Goal: Task Accomplishment & Management: Complete application form

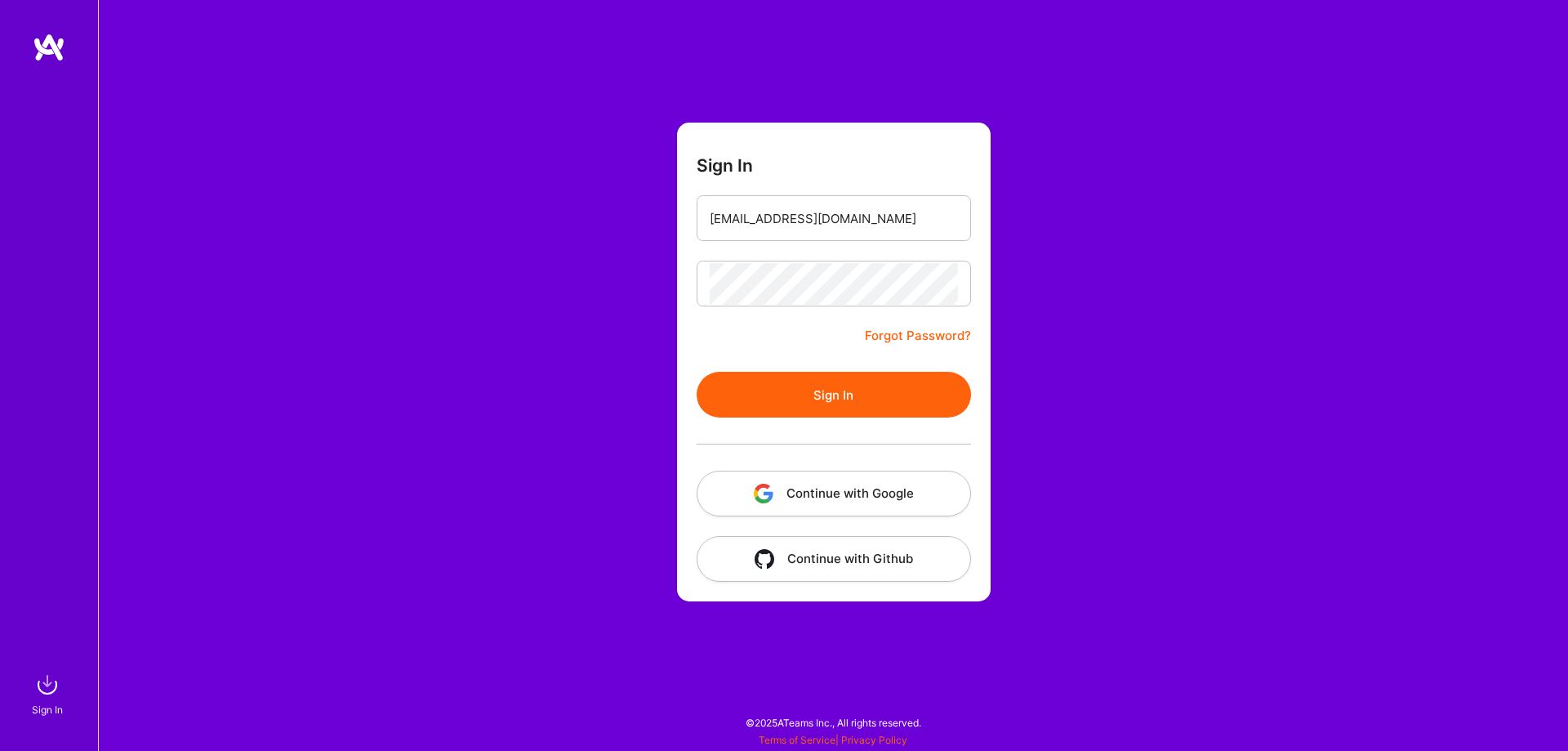
click at [816, 385] on button "Sign In" at bounding box center [834, 394] width 275 height 46
click at [693, 278] on form "Sign In mathif925@gmail.com Forgot Password? Sign In Continue with Google Conti…" at bounding box center [834, 362] width 314 height 479
click at [785, 354] on form "Sign In mathif925@gmail.com Forgot Password? Sign In Continue with Google Conti…" at bounding box center [834, 362] width 314 height 479
click at [789, 211] on input "mathif925@gmail.com" at bounding box center [834, 218] width 248 height 42
click at [848, 215] on input "mathif925@gmail.com" at bounding box center [834, 218] width 248 height 42
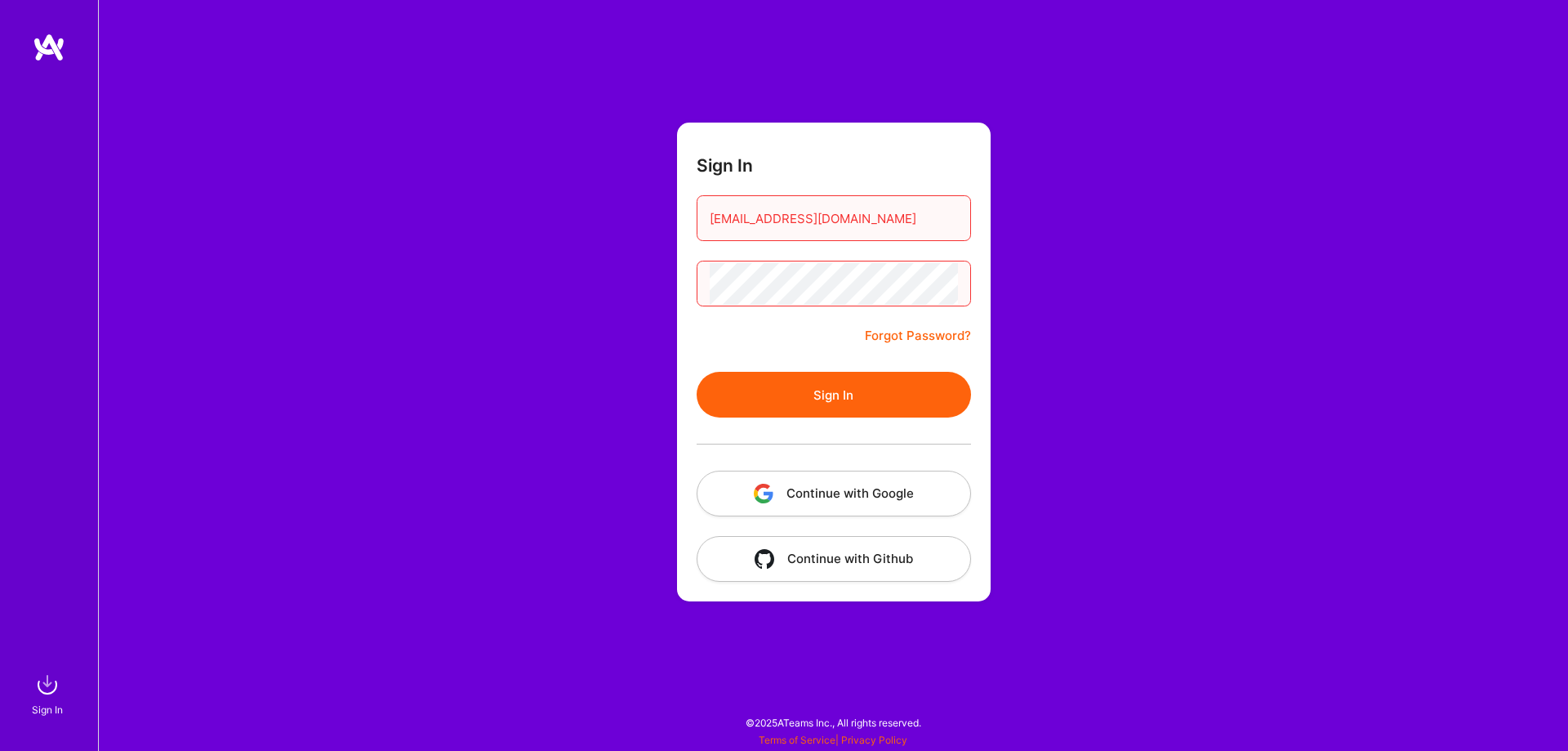
click at [771, 213] on input "mathif925@gmail.com" at bounding box center [834, 218] width 248 height 42
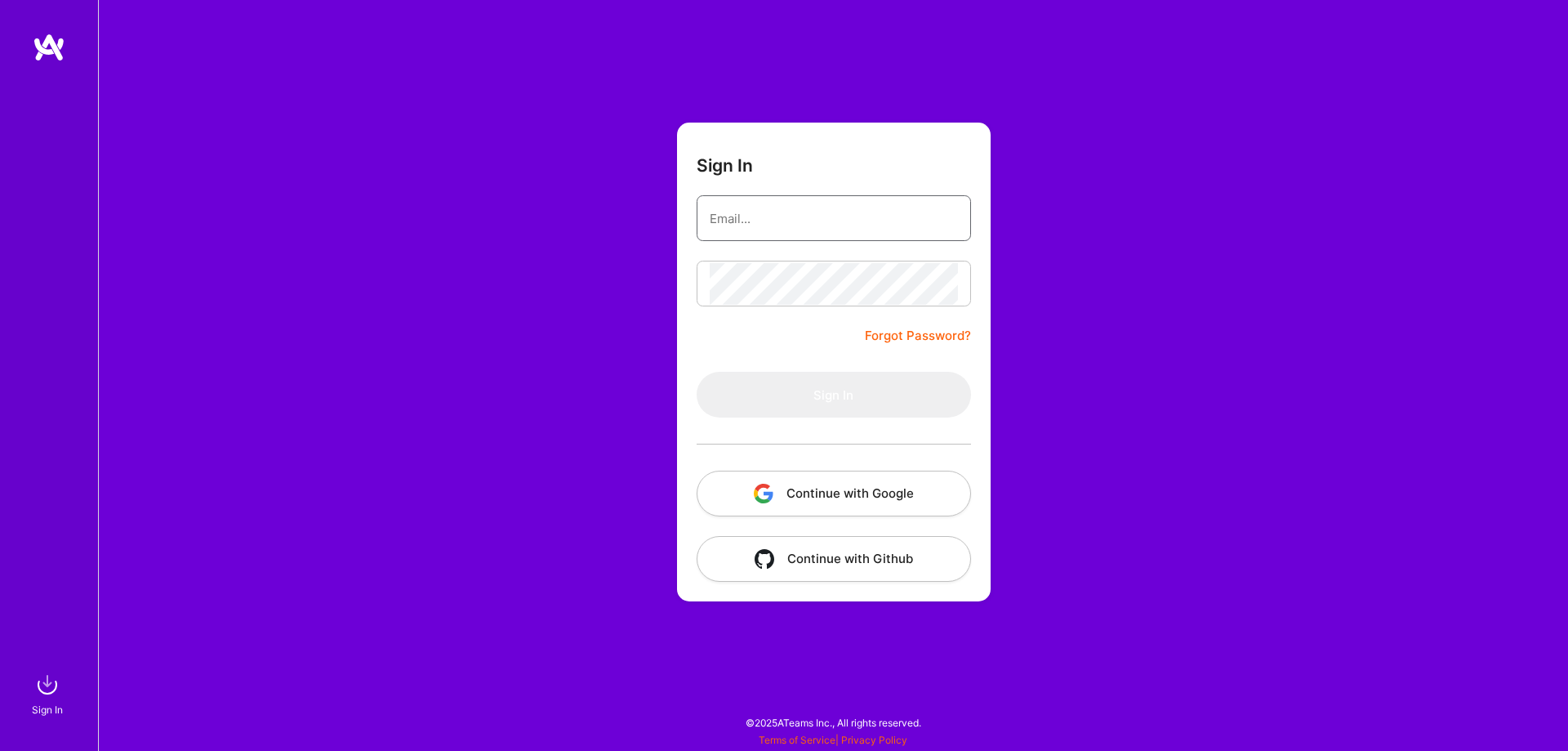
type input "mathif925@gmail.com"
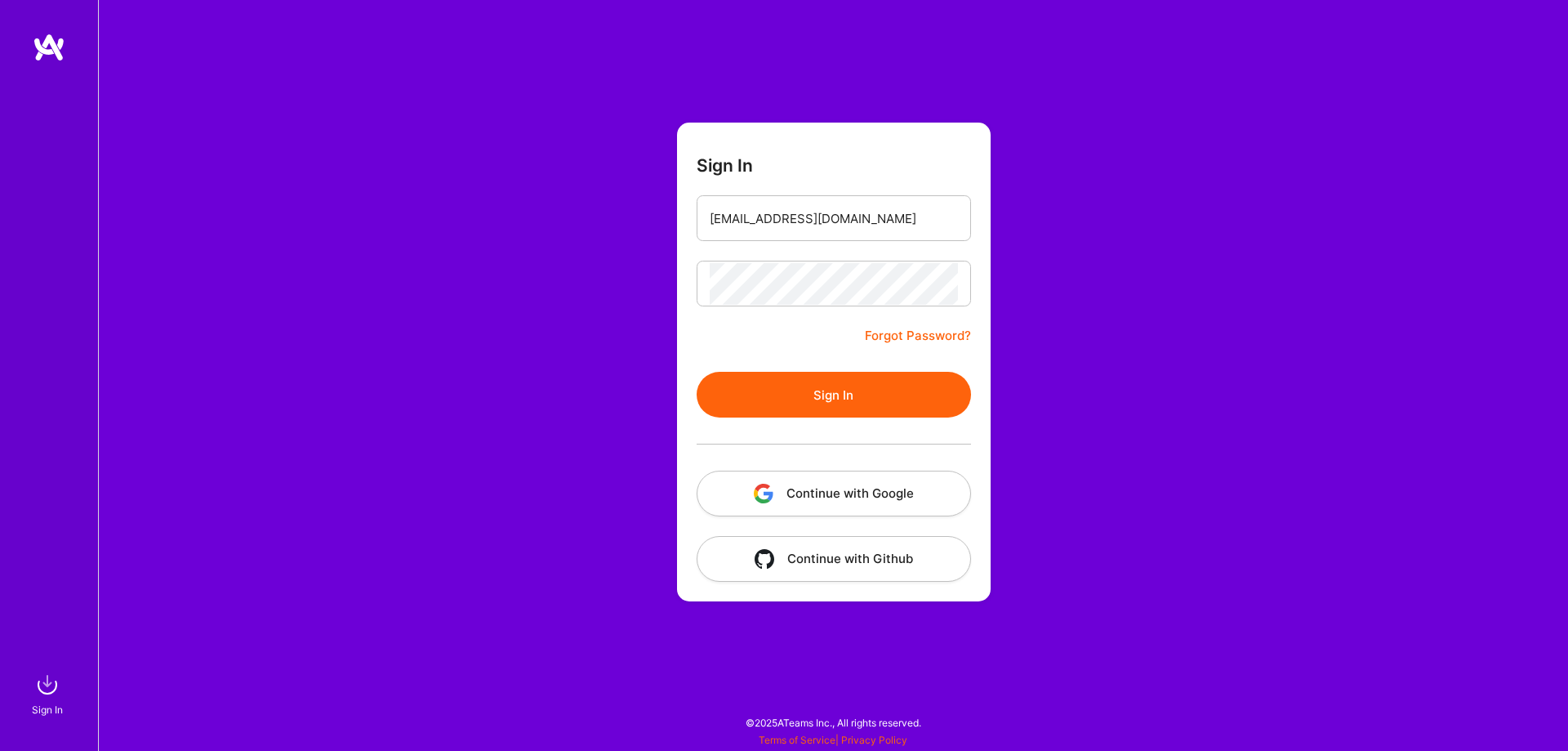
click at [829, 386] on button "Sign In" at bounding box center [834, 394] width 275 height 46
click at [864, 382] on button "Sign In" at bounding box center [834, 394] width 275 height 46
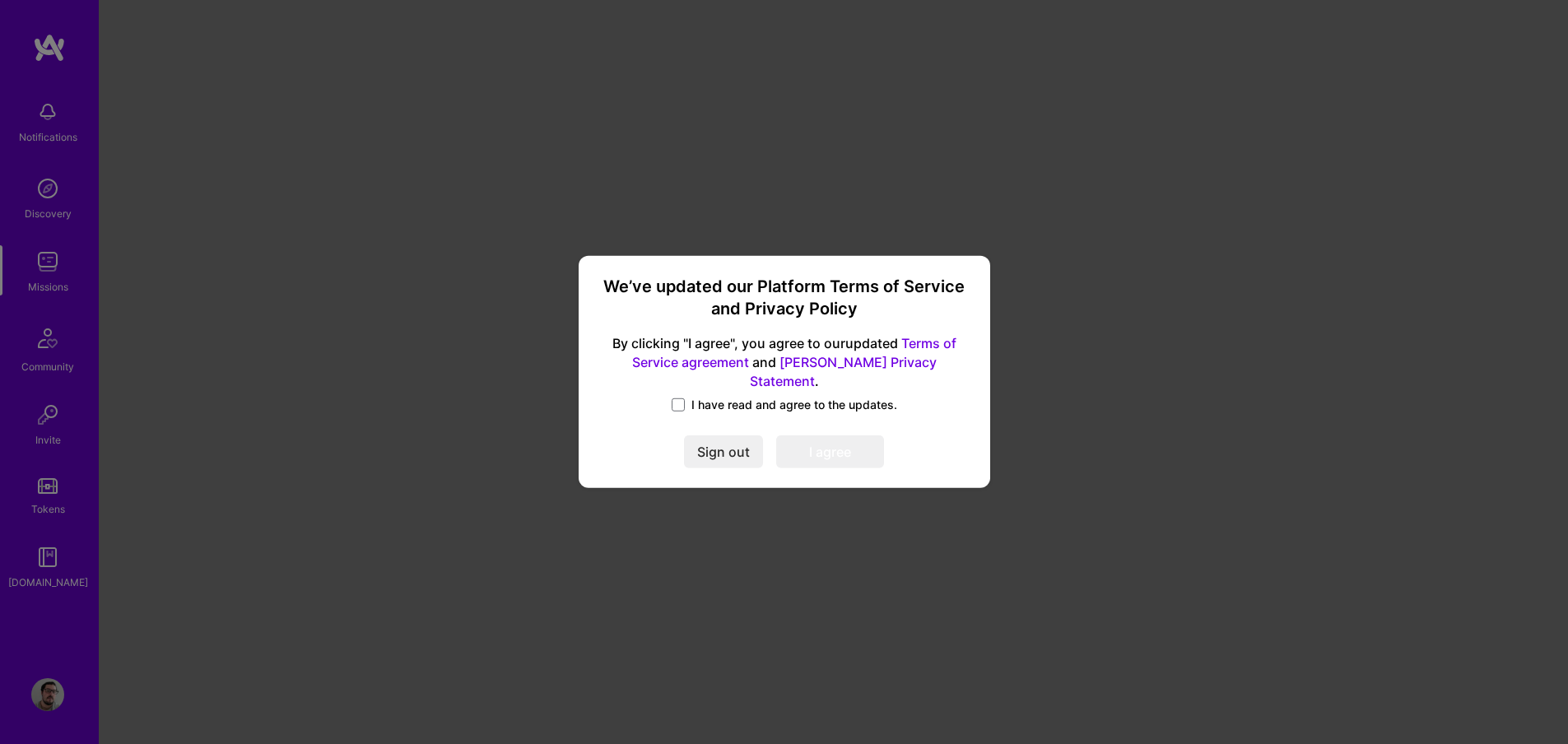
click at [706, 397] on span "I have read and agree to the updates." at bounding box center [794, 405] width 206 height 17
click at [0, 0] on input "I have read and agree to the updates." at bounding box center [0, 0] width 0 height 0
click at [856, 437] on button "I agree" at bounding box center [829, 452] width 107 height 33
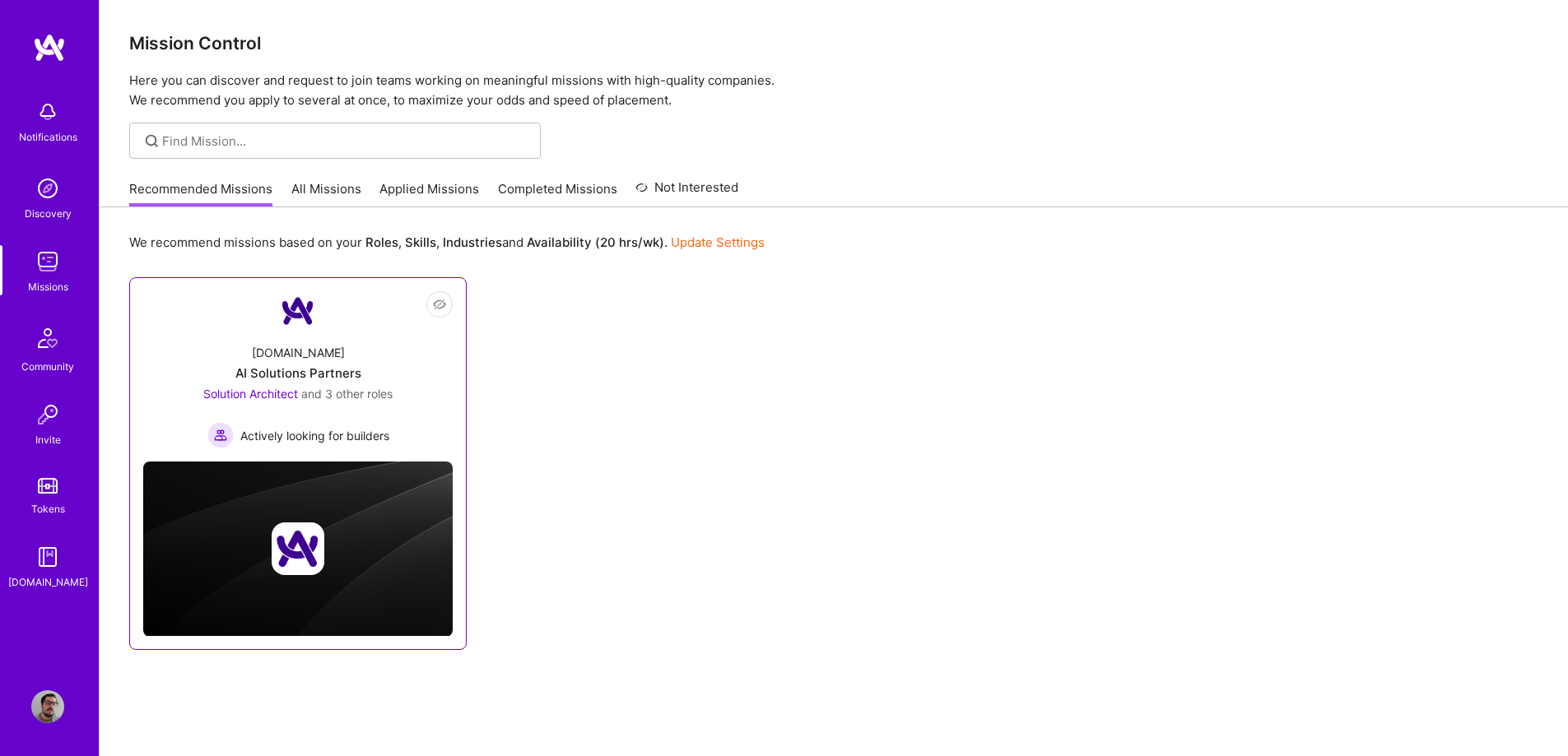
click at [381, 349] on div "A.Team AI Solutions Partners Solution Architect and 3 other roles Actively look…" at bounding box center [297, 389] width 309 height 117
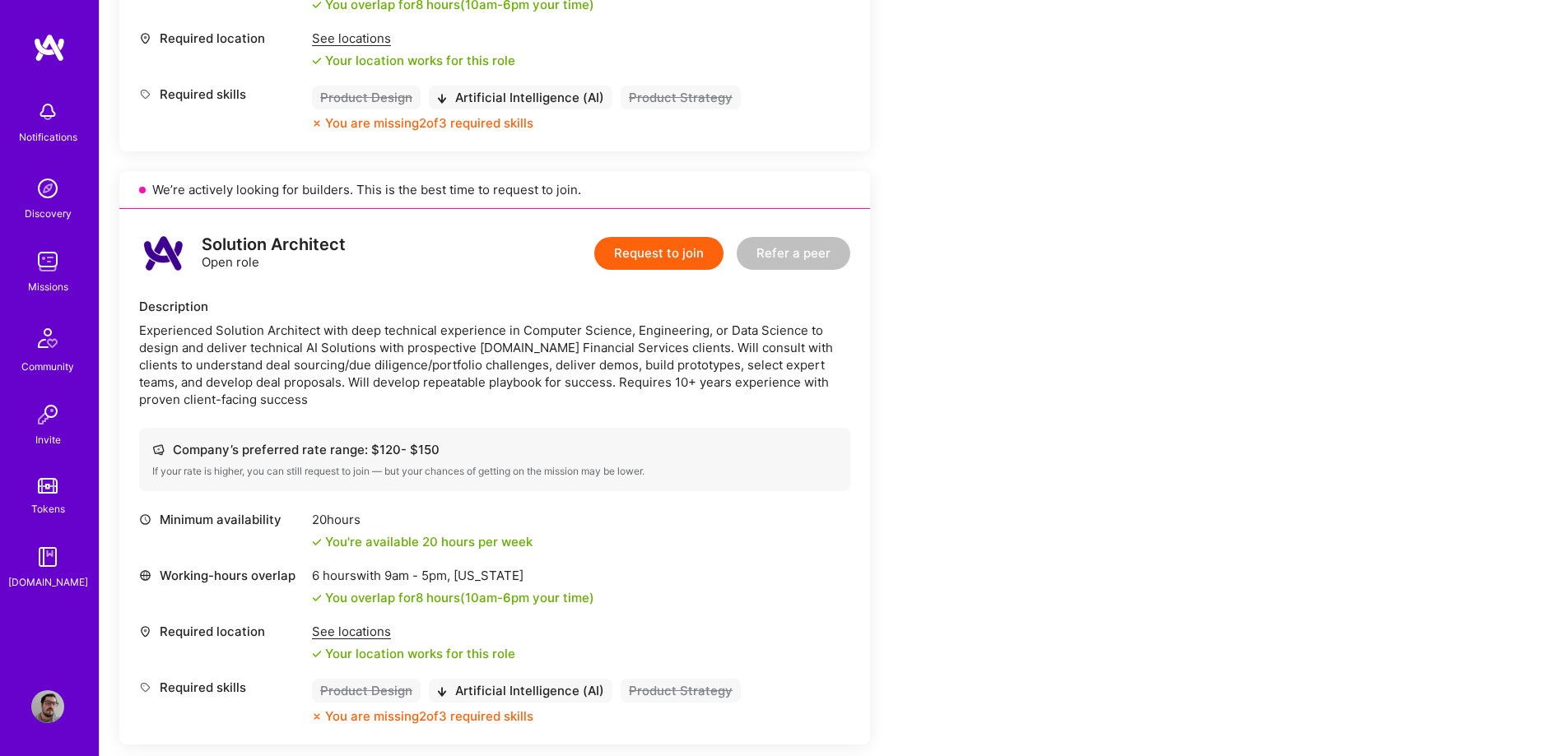
scroll to position [1407, 0]
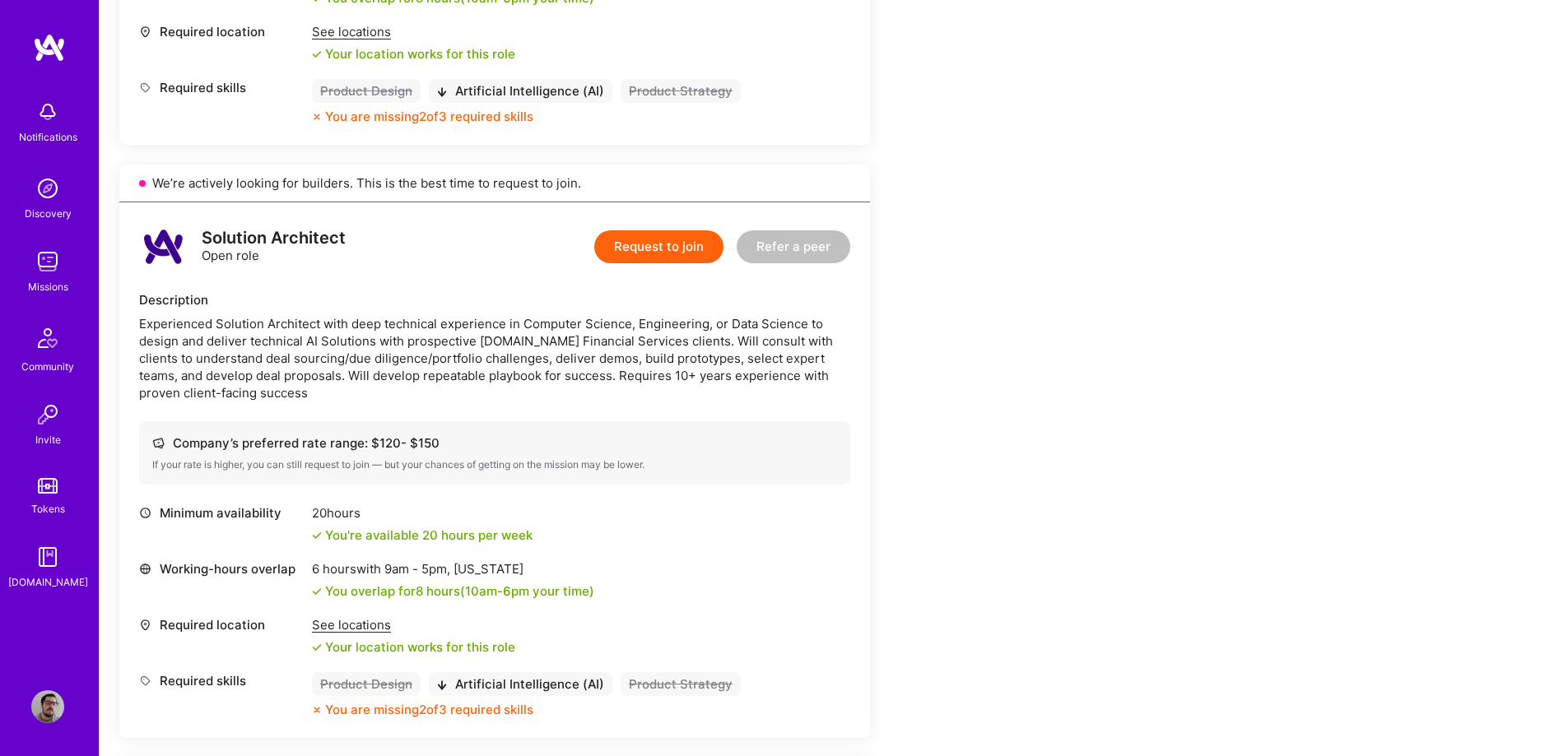
click at [46, 263] on img at bounding box center [47, 261] width 33 height 32
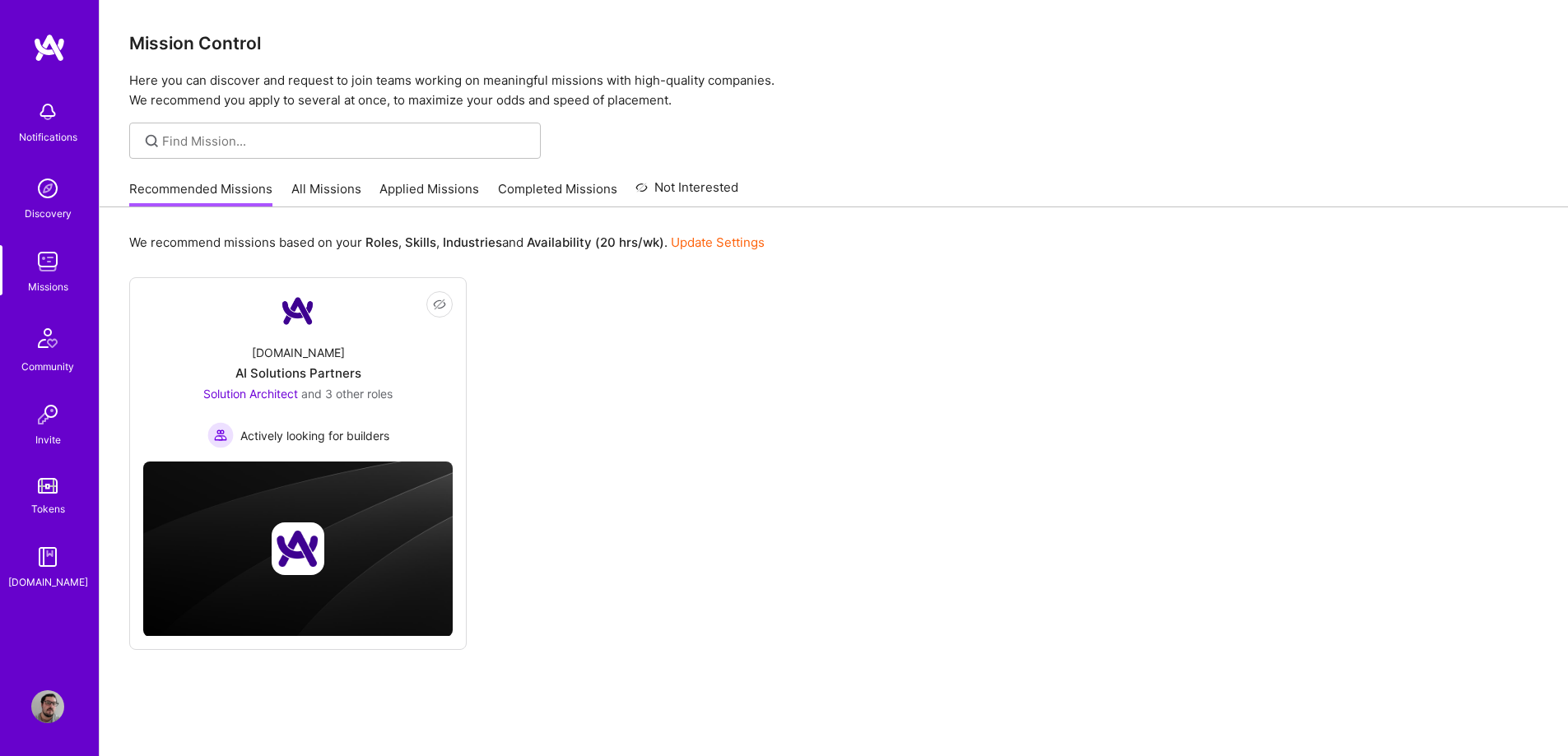
click at [339, 190] on link "All Missions" at bounding box center [326, 194] width 70 height 28
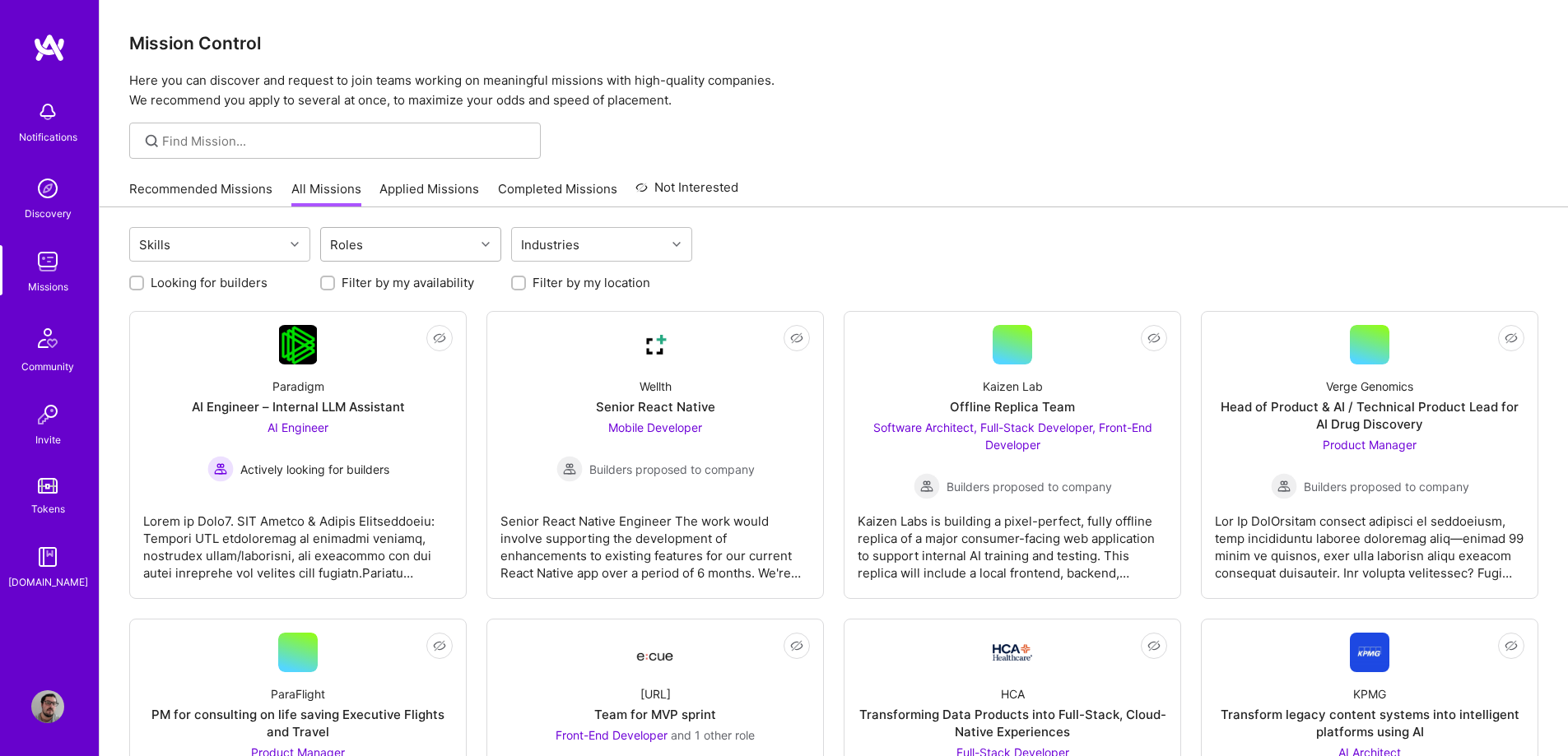
click at [359, 237] on div "Roles" at bounding box center [347, 244] width 41 height 24
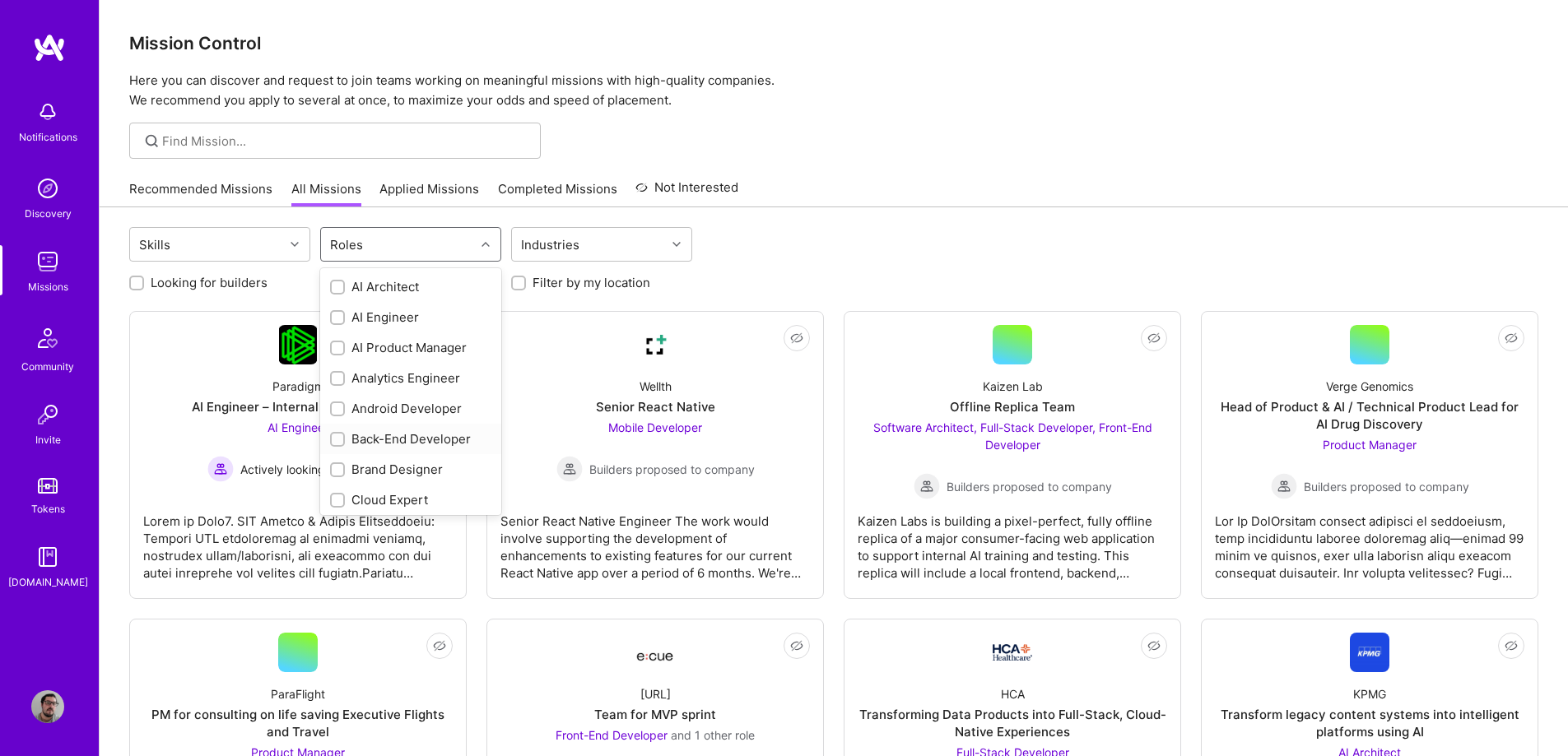
click at [357, 440] on div "Back-End Developer" at bounding box center [411, 439] width 162 height 18
checkbox input "true"
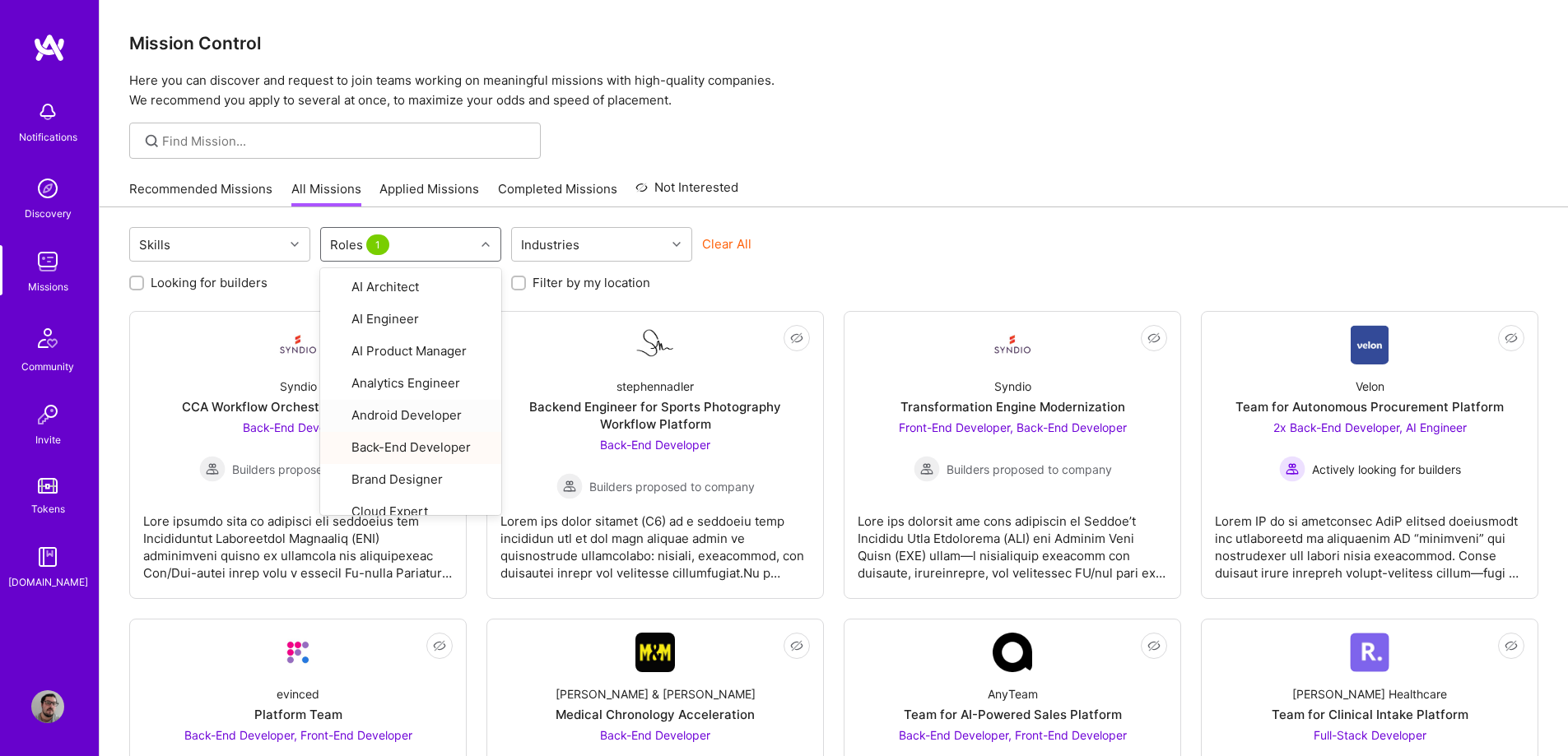
click at [973, 236] on div "Skills option Back-End Developer, selected. option Android Developer focused, 5…" at bounding box center [833, 246] width 1408 height 38
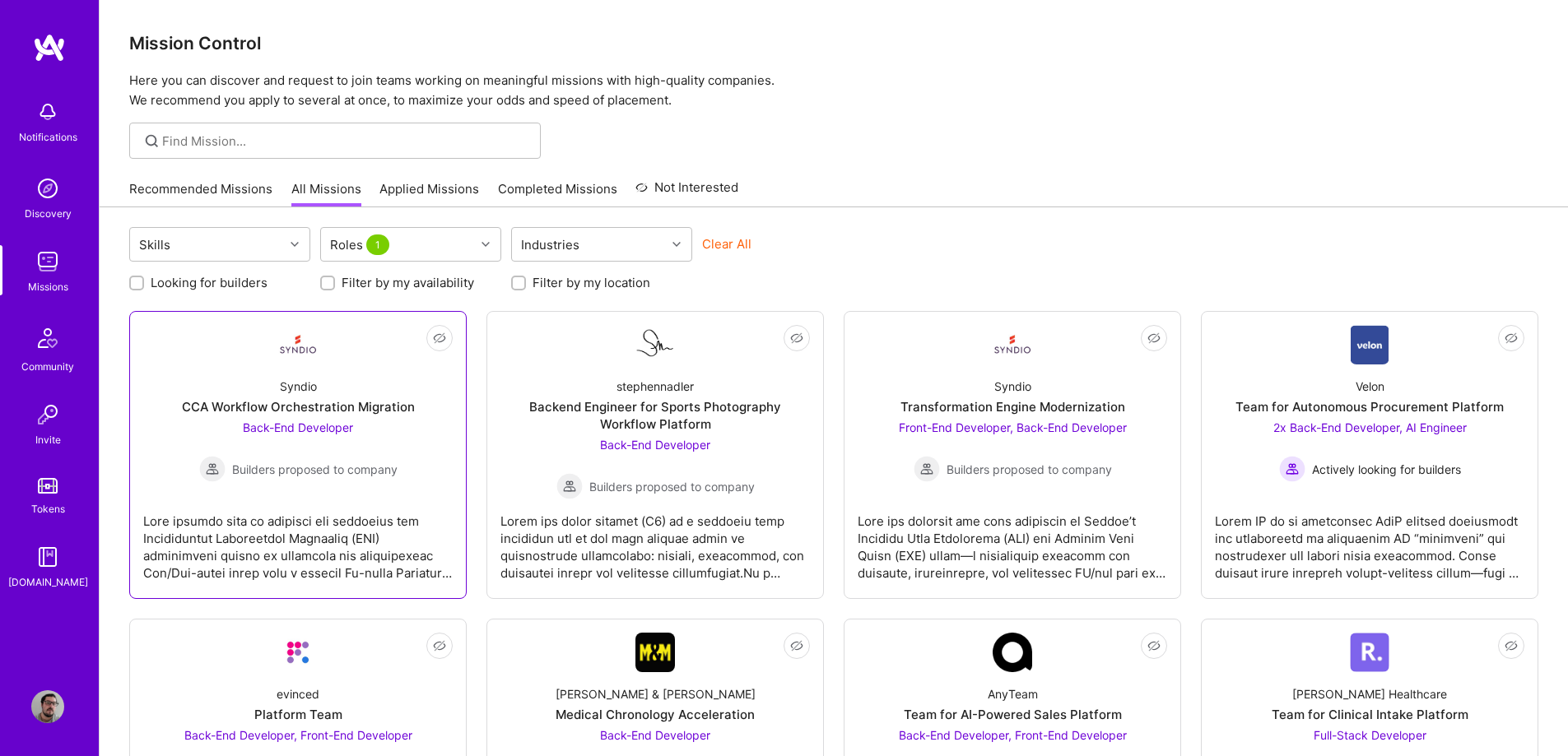
click at [372, 405] on div "CCA Workflow Orchestration Migration" at bounding box center [298, 407] width 232 height 18
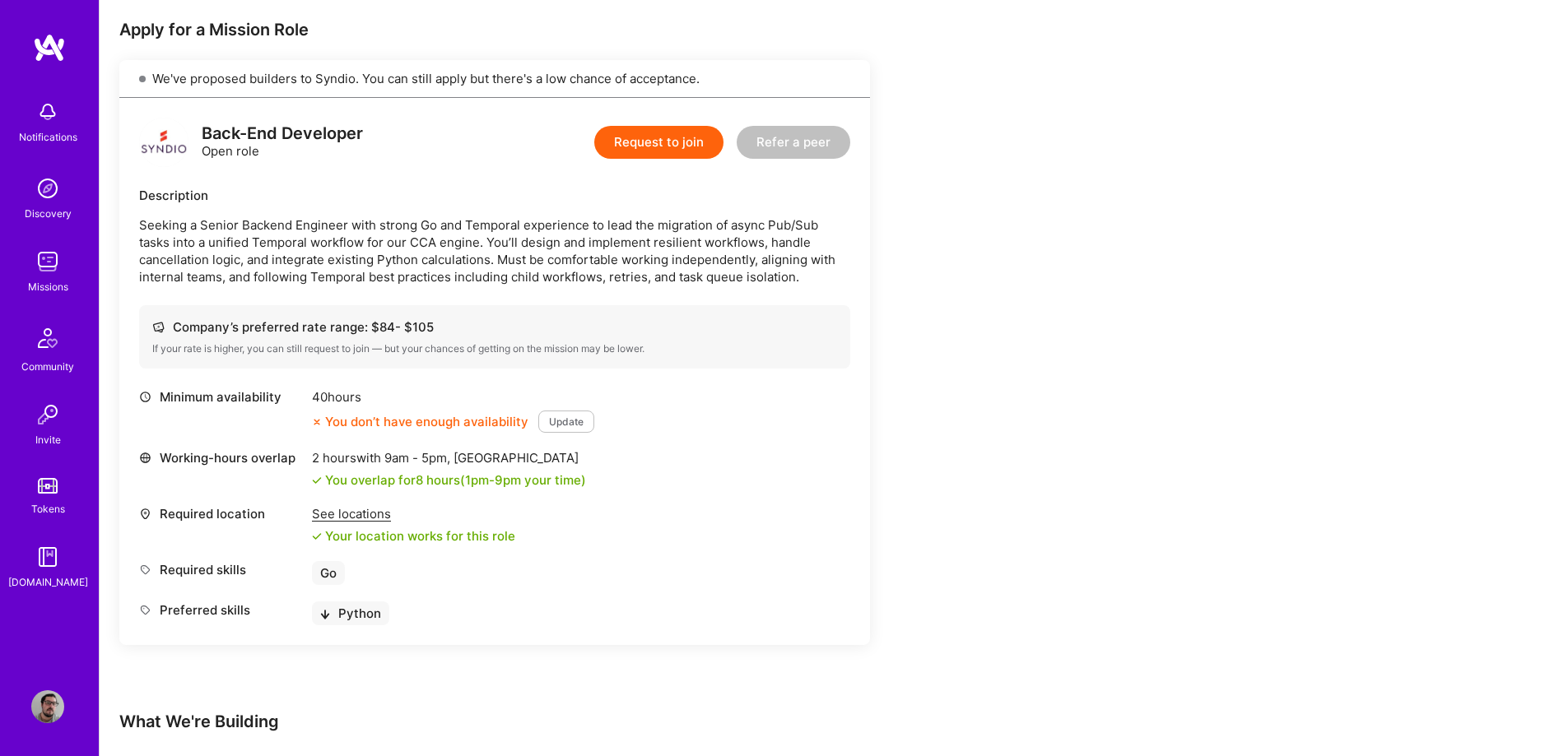
scroll to position [387, 0]
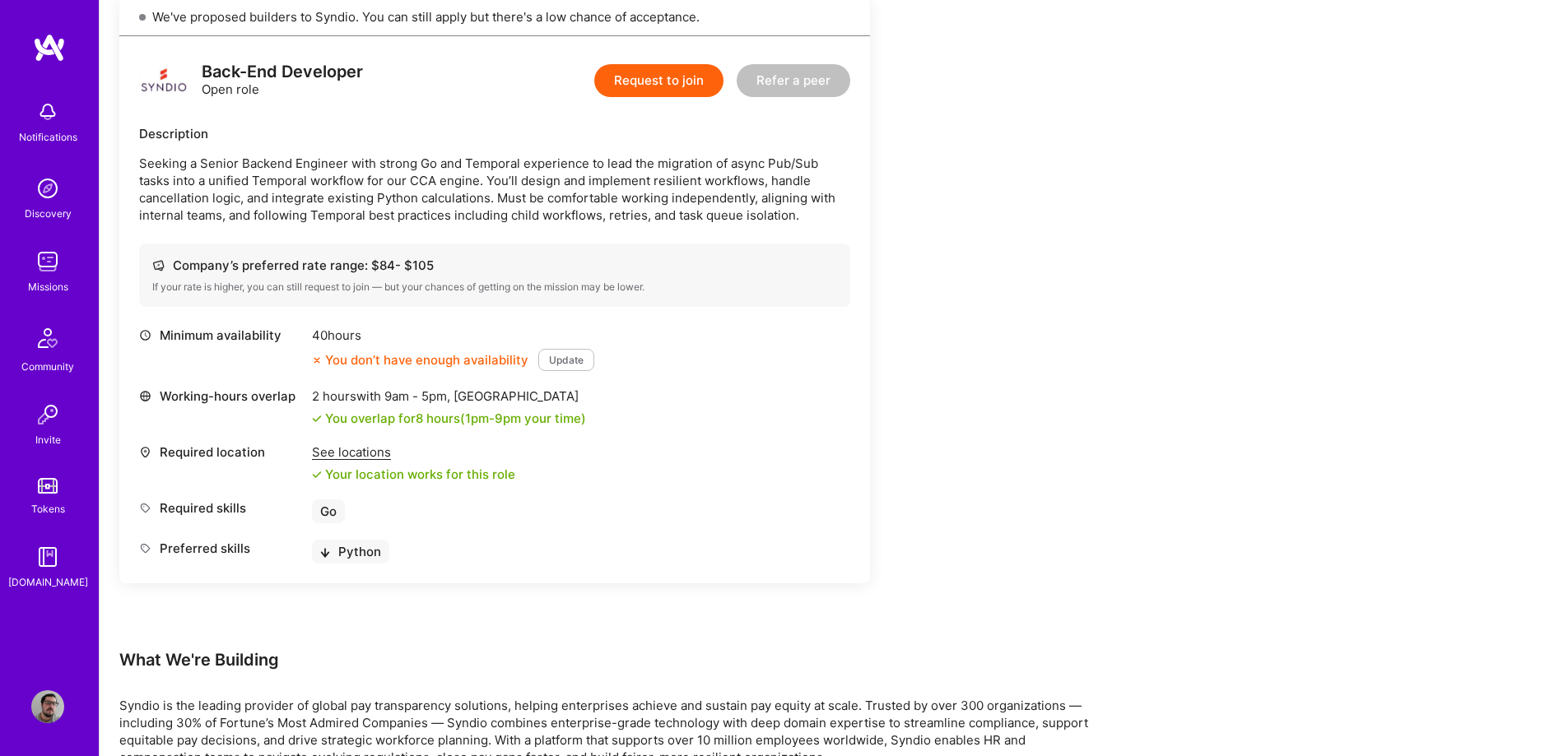
click at [563, 365] on button "Update" at bounding box center [565, 359] width 56 height 23
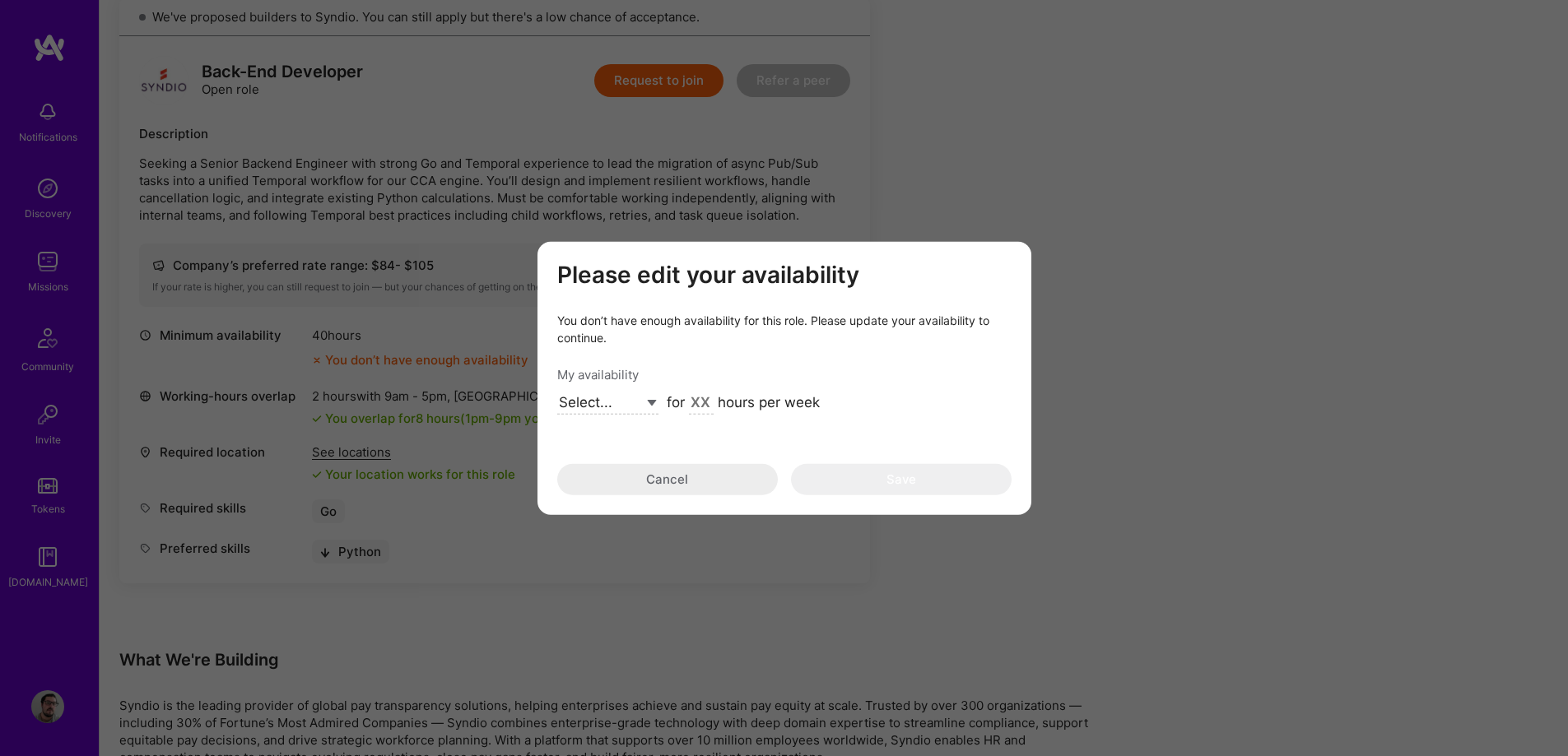
select select "Right Now"
click at [557, 393] on select "Select... Right Now Future Date Not Available" at bounding box center [608, 404] width 101 height 23
click at [703, 403] on input "modal" at bounding box center [700, 404] width 25 height 22
type input "40"
click at [854, 486] on button "Save" at bounding box center [901, 479] width 221 height 32
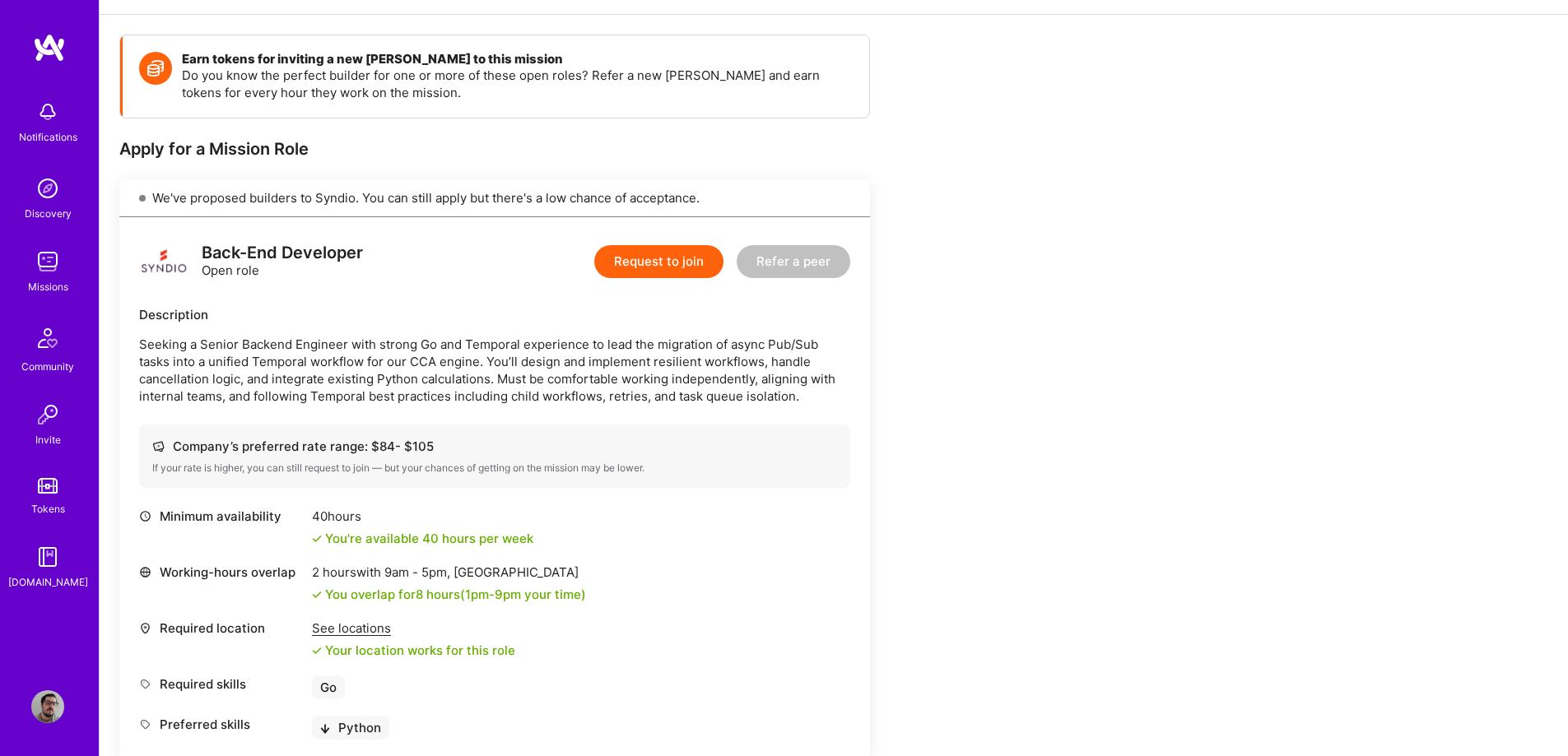
scroll to position [205, 0]
click at [670, 257] on button "Request to join" at bounding box center [658, 262] width 129 height 32
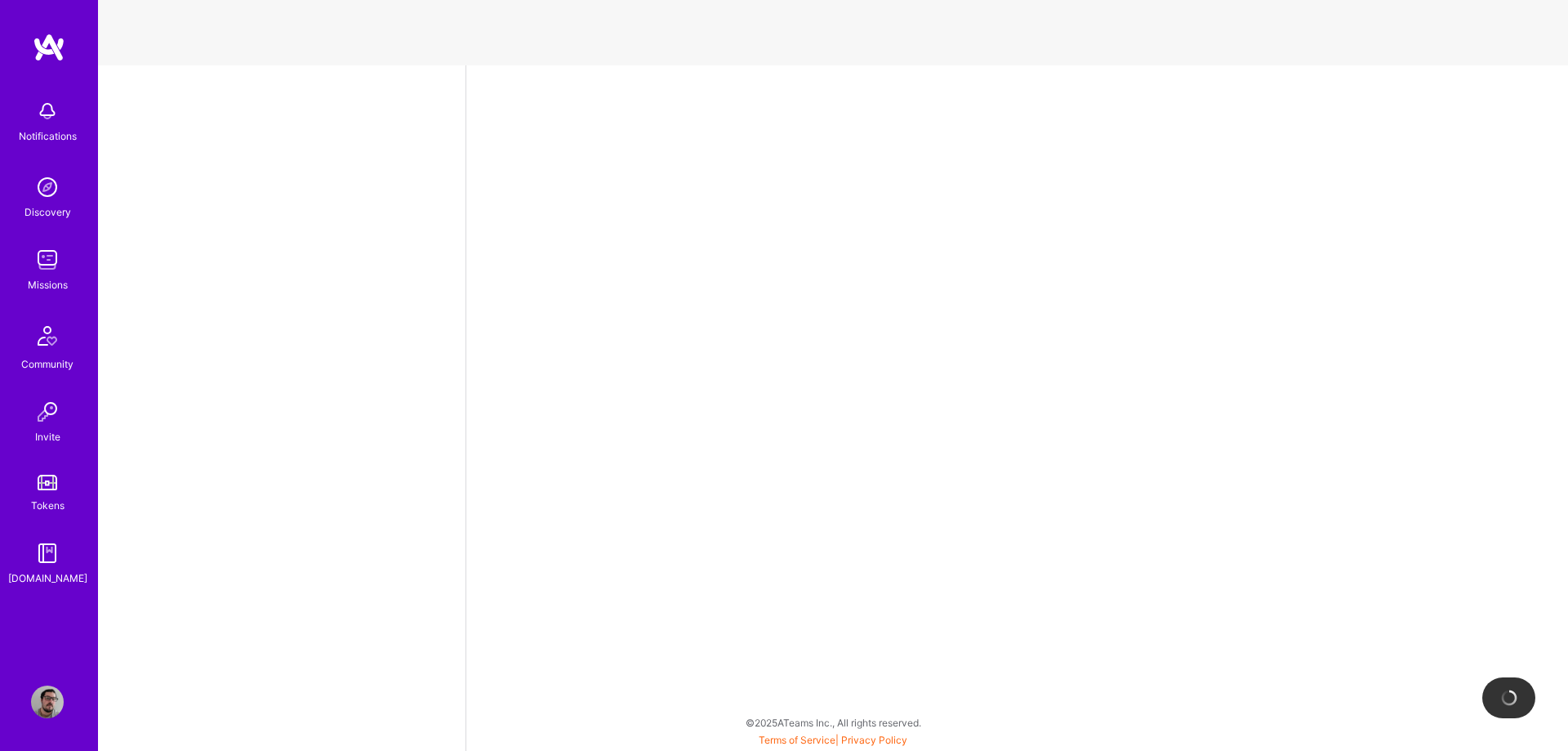
select select "UY"
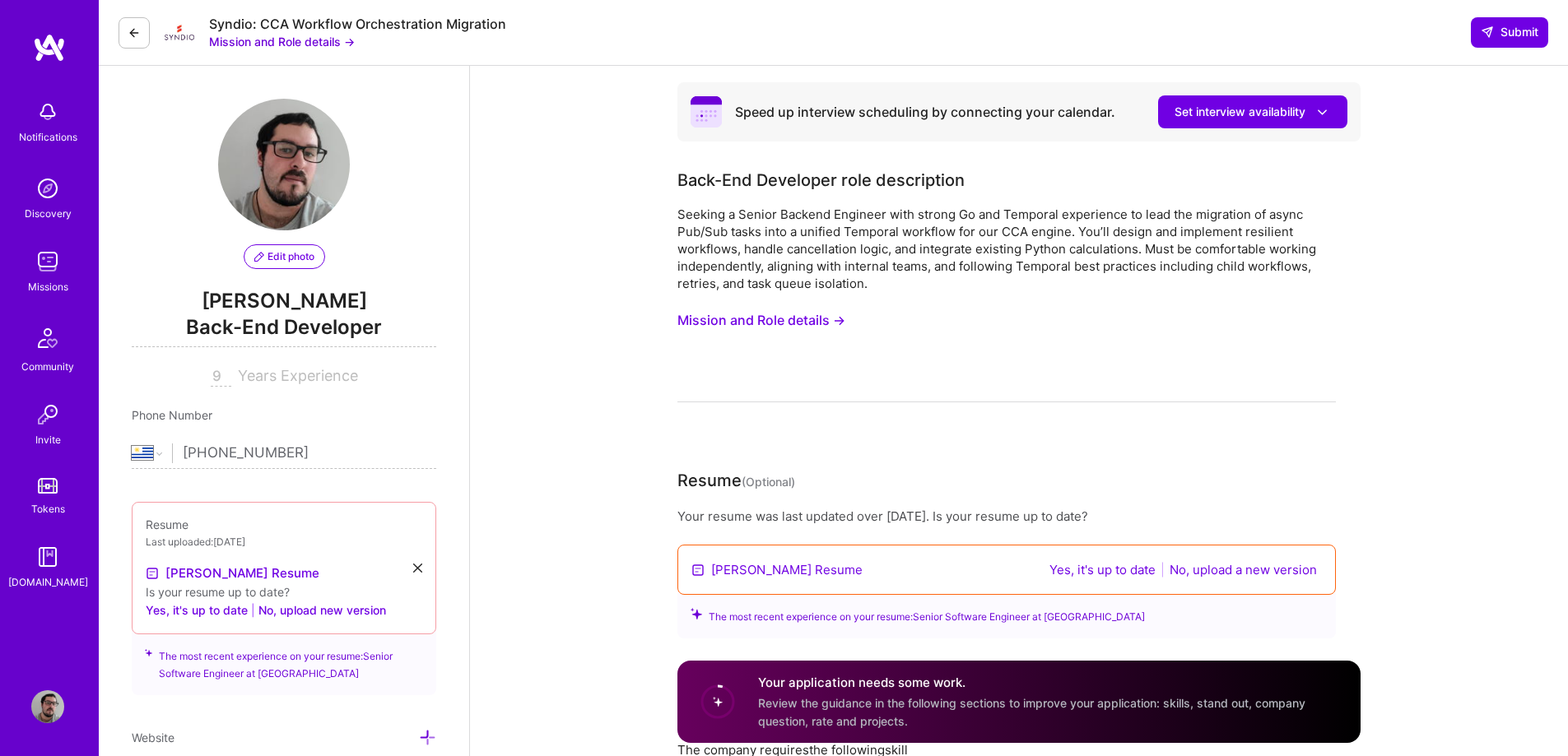
click at [1234, 572] on button "No, upload a new version" at bounding box center [1243, 569] width 158 height 19
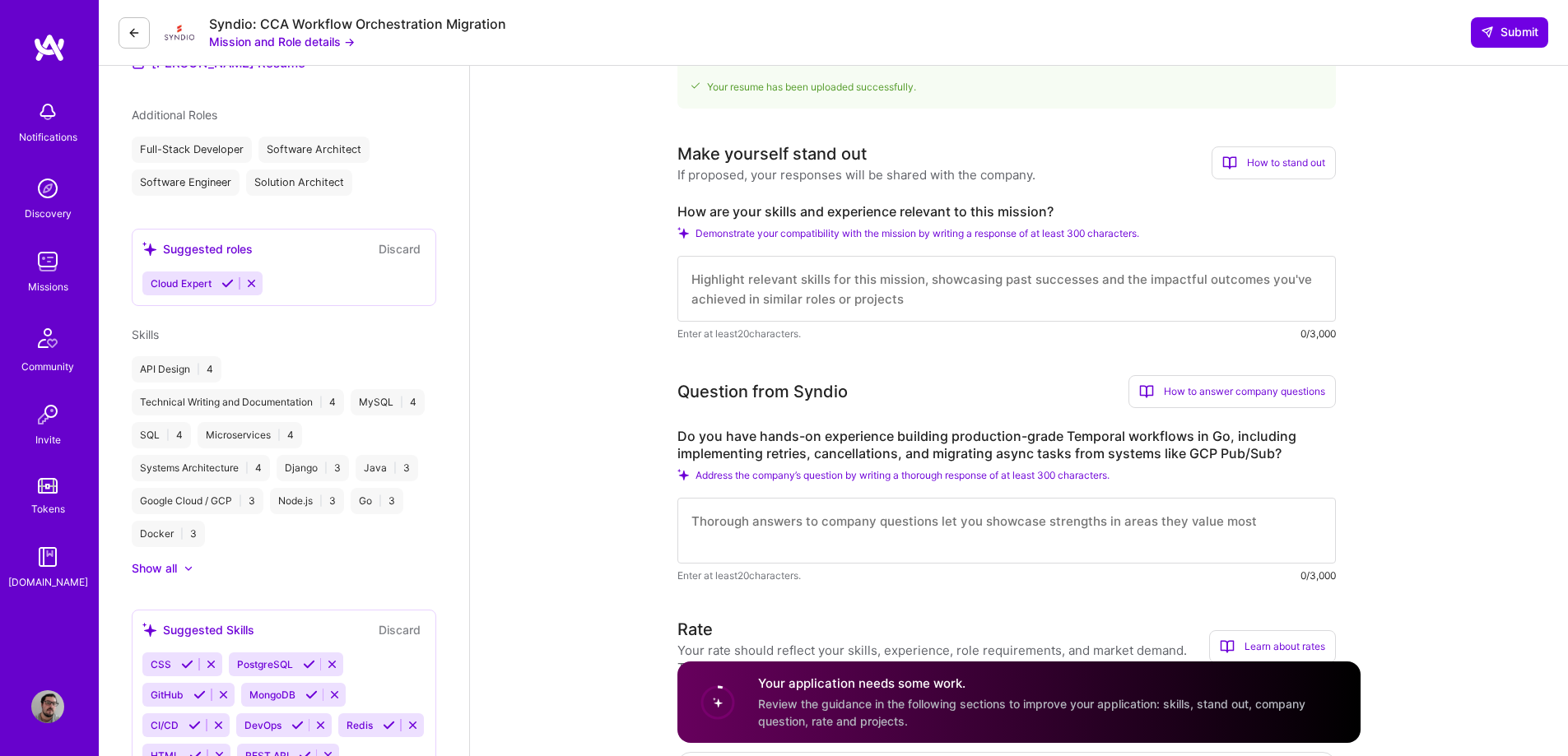
scroll to position [678, 0]
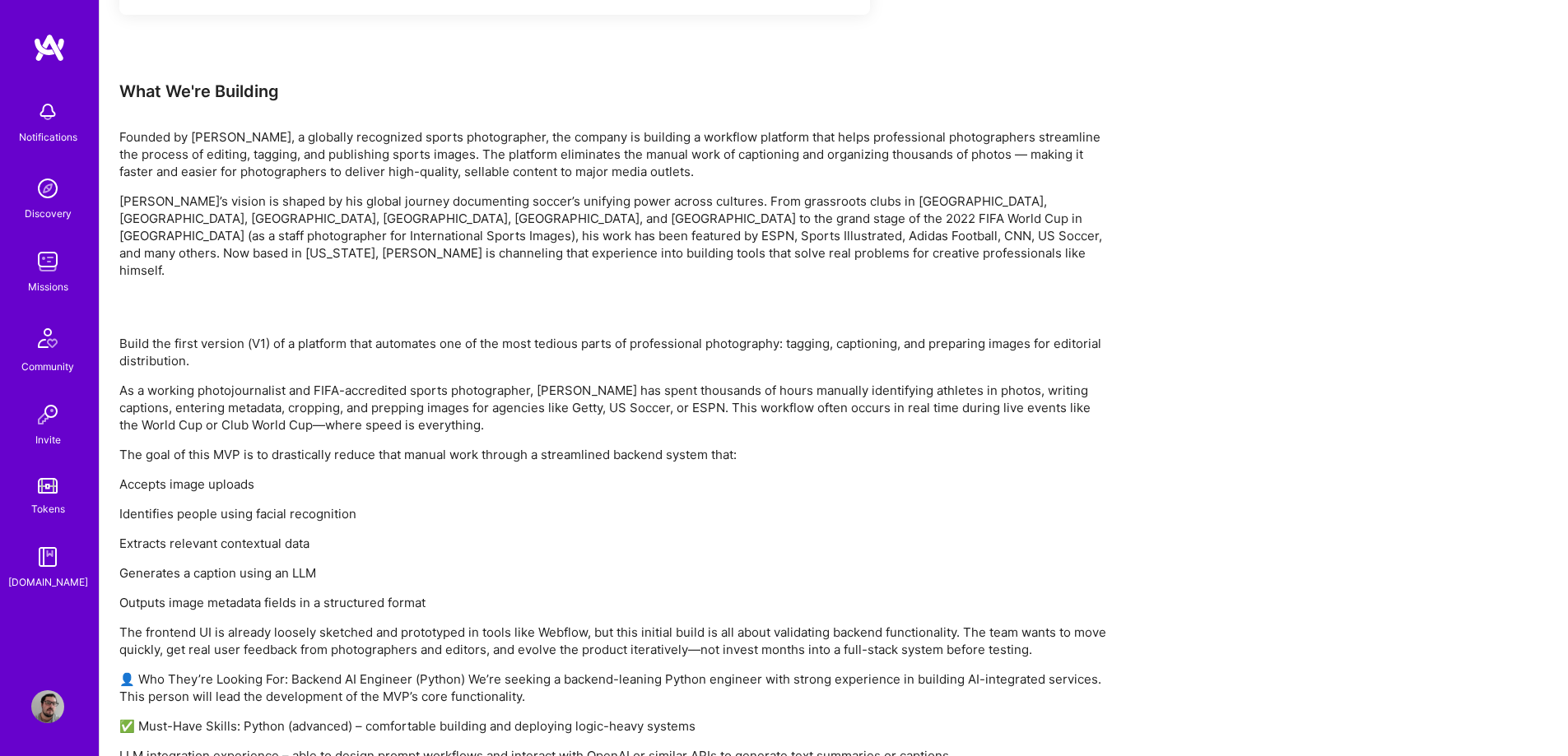
scroll to position [913, 0]
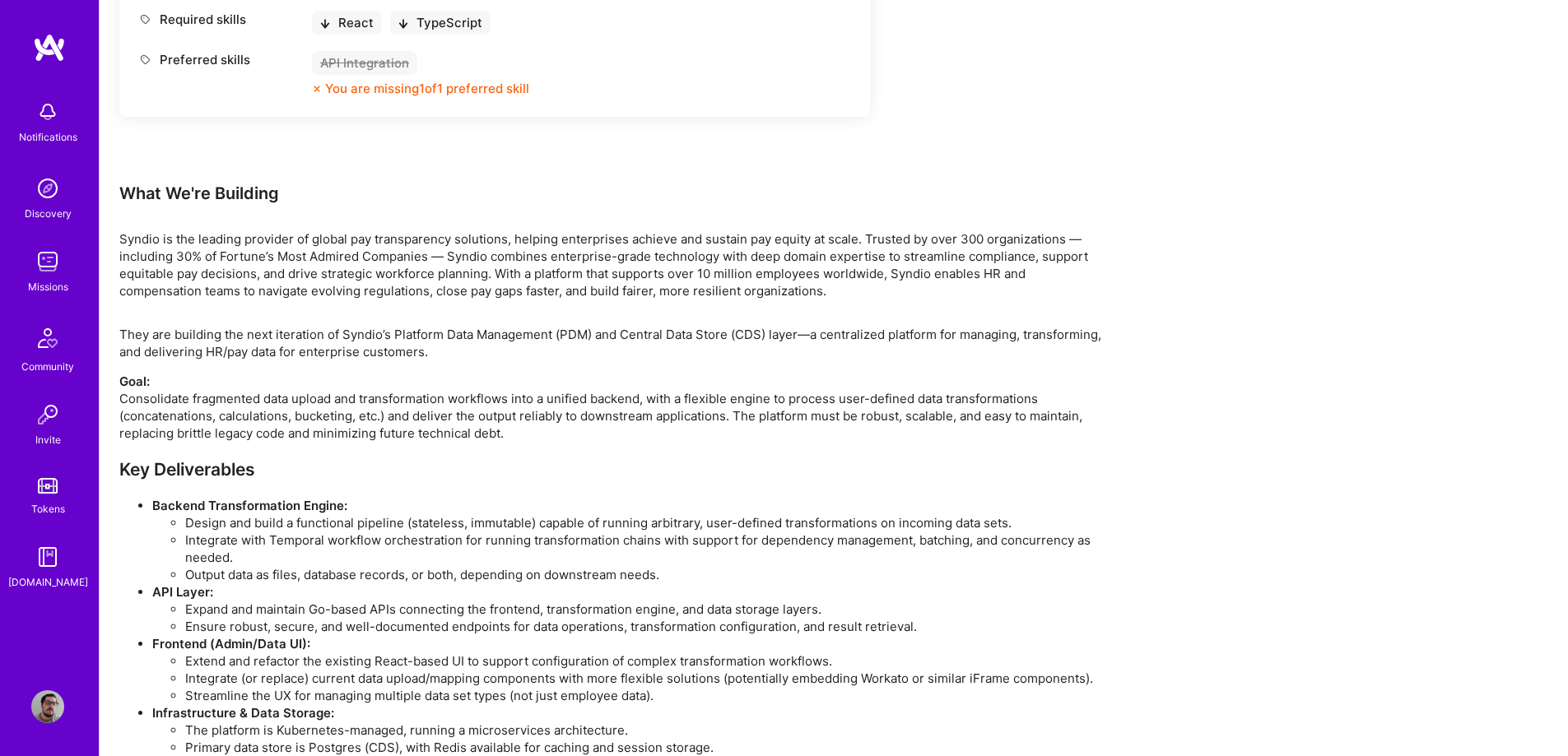
scroll to position [1530, 0]
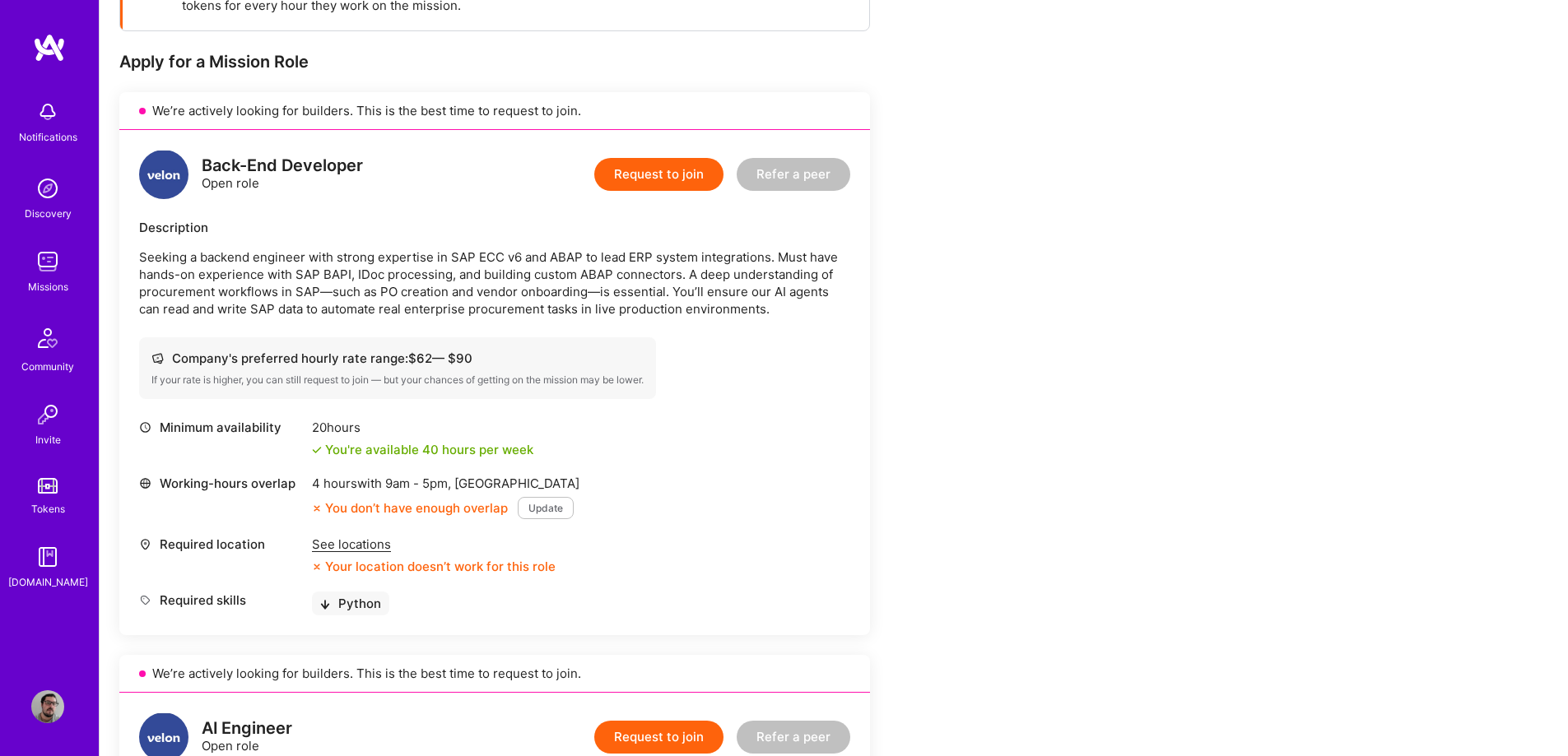
scroll to position [296, 0]
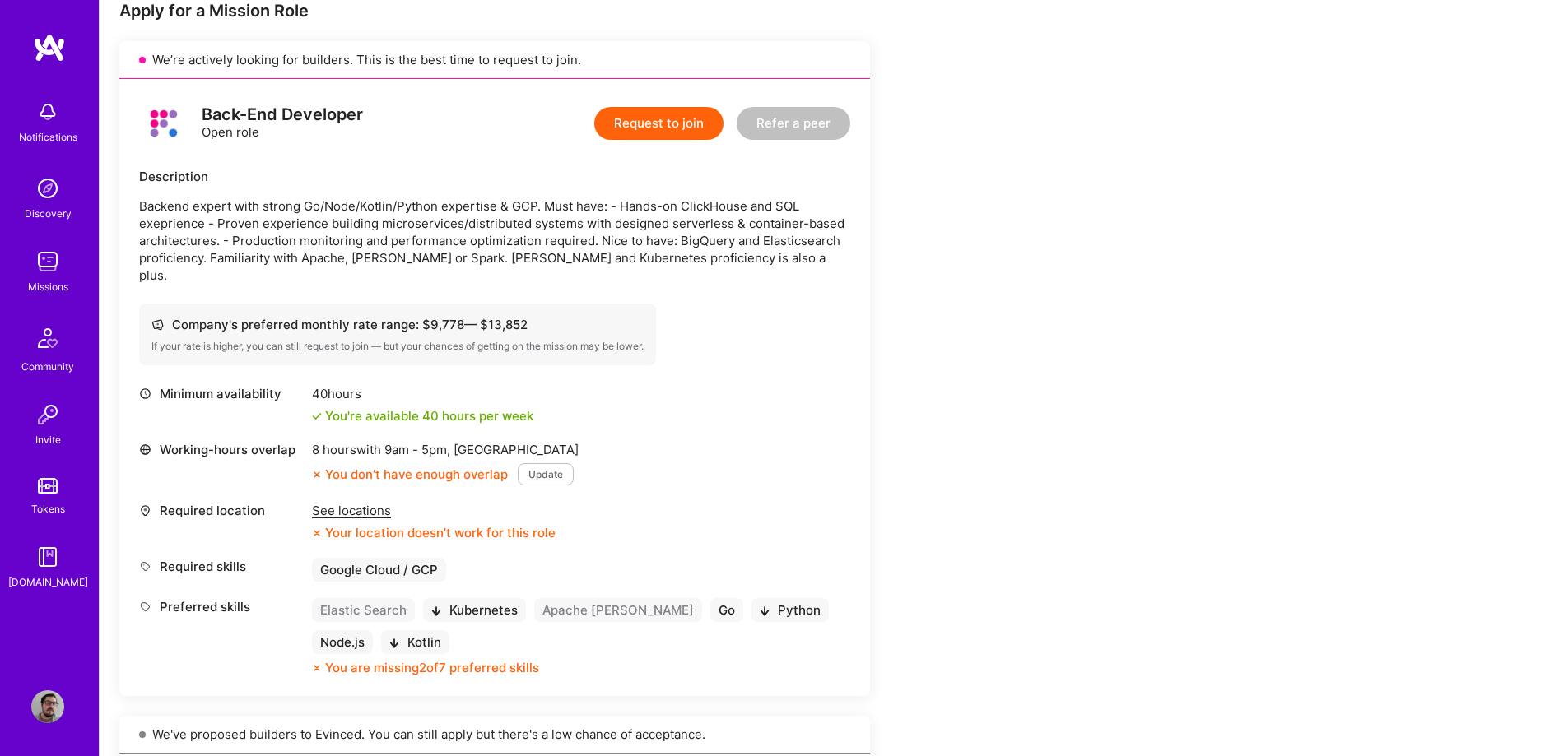
scroll to position [346, 0]
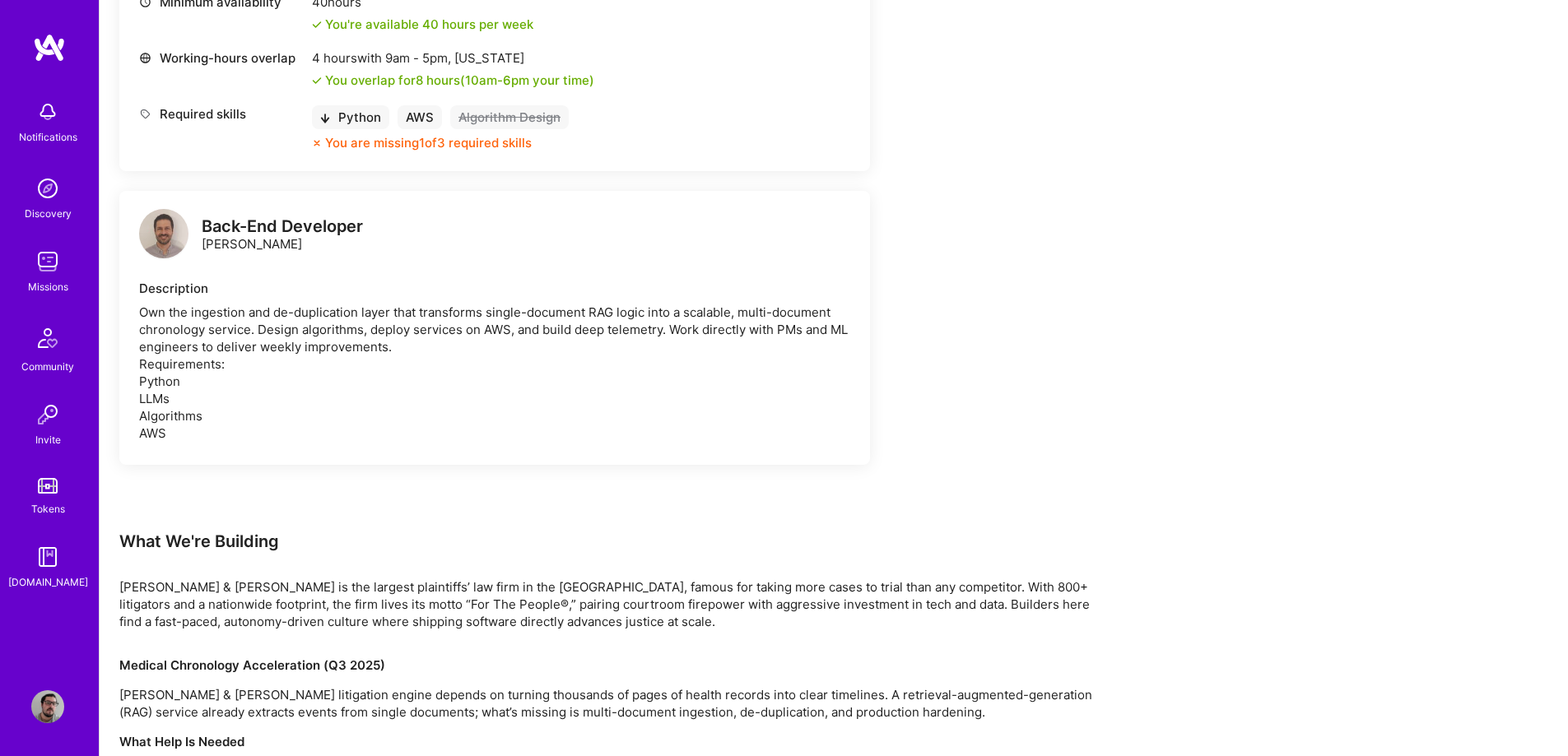
scroll to position [839, 0]
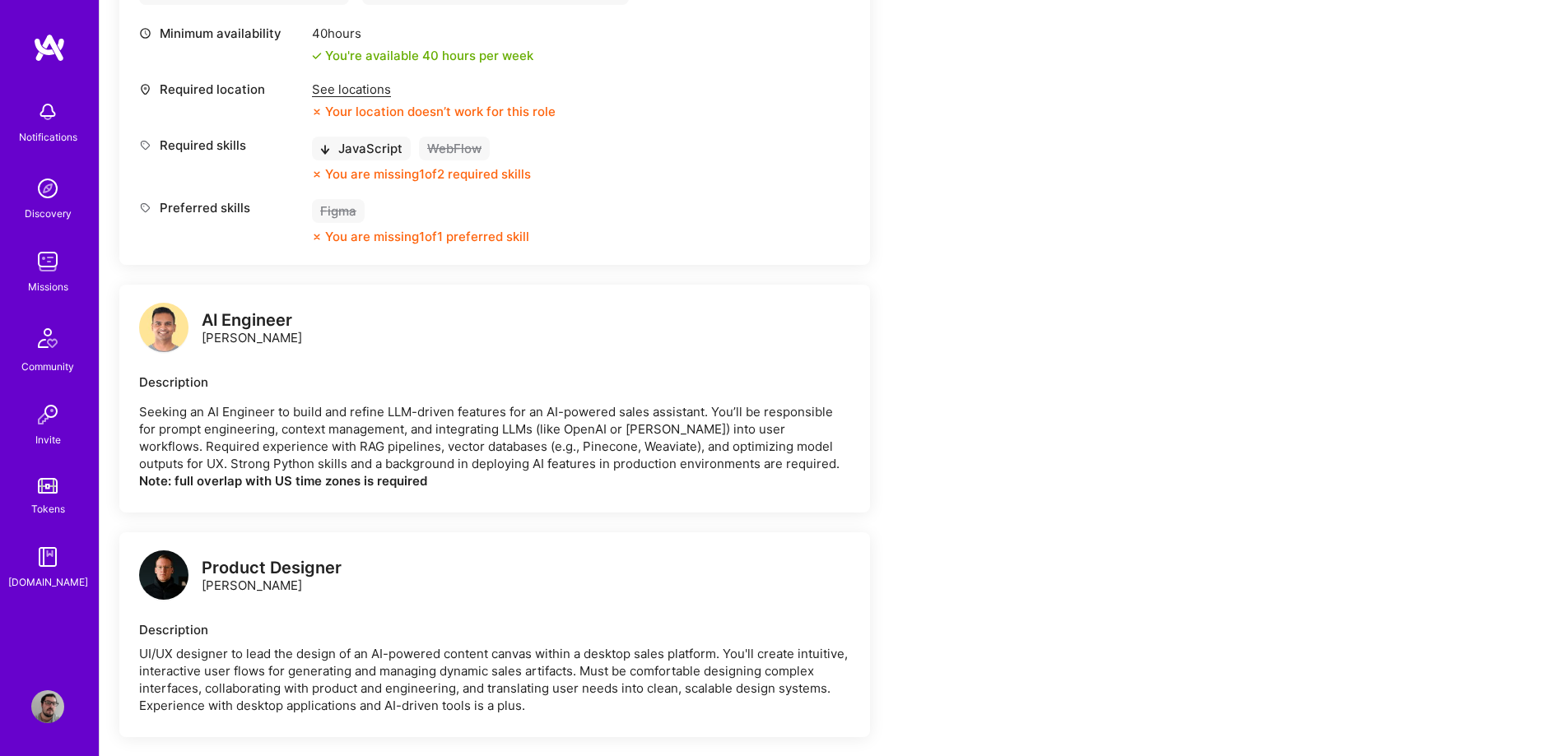
scroll to position [1197, 0]
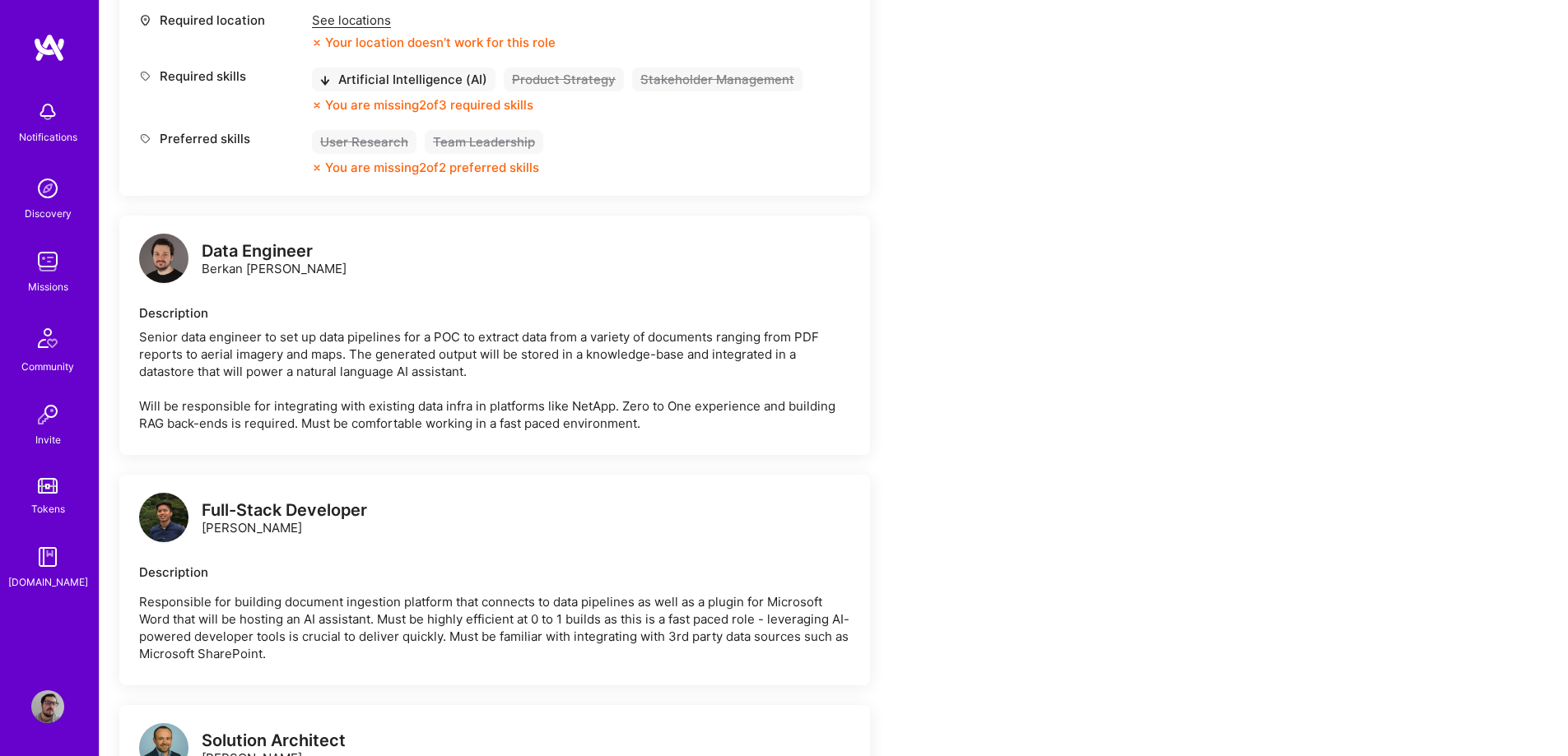
scroll to position [1974, 0]
